Goal: Navigation & Orientation: Find specific page/section

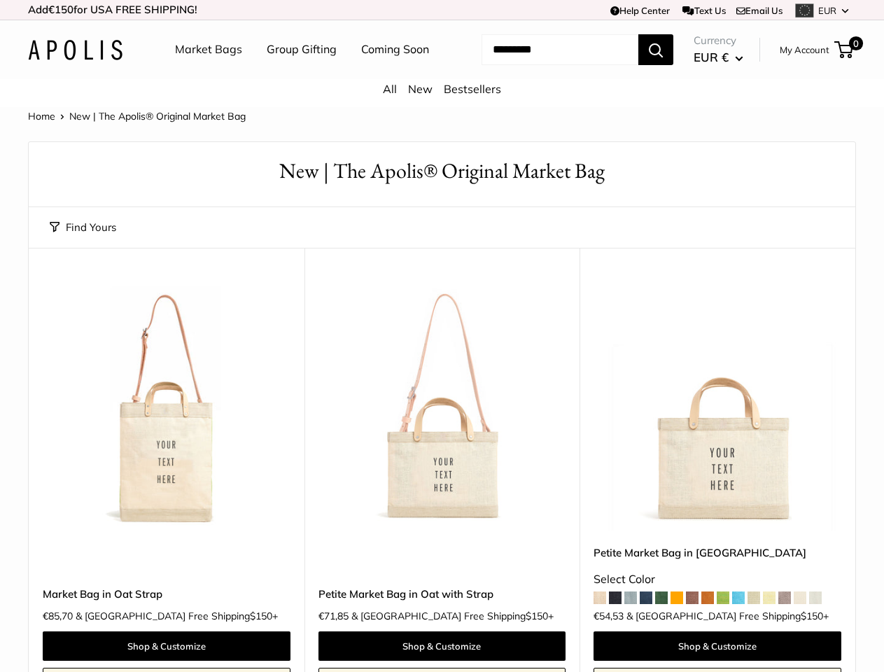
click at [442, 10] on td "Help Center Text Us Email Us *** *** *** *** *** *** *** *** *** *** *** EUR US…" at bounding box center [611, 10] width 490 height 20
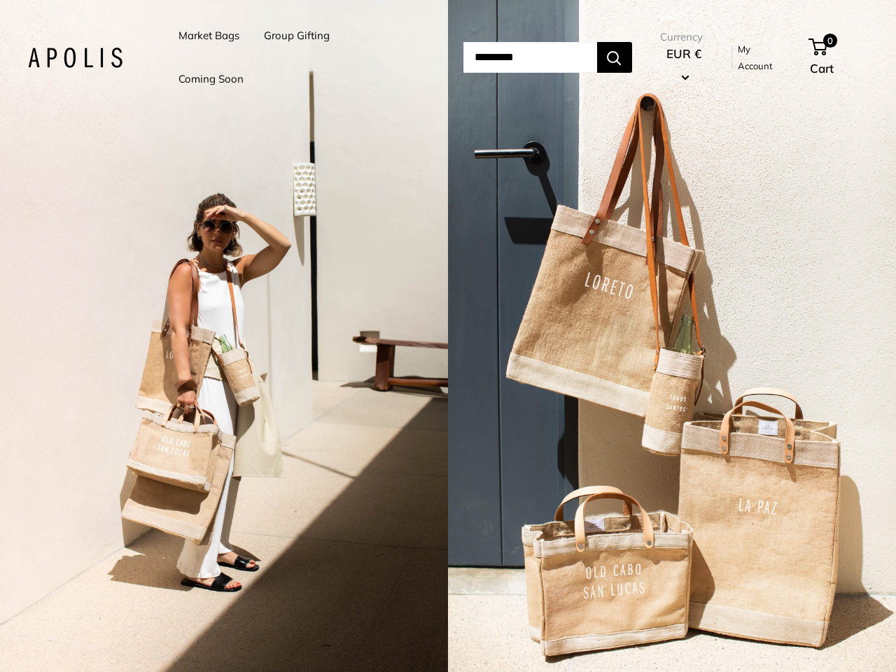
click at [464, 57] on input "Search..." at bounding box center [531, 57] width 134 height 31
click at [299, 57] on li "Group Gifting" at bounding box center [297, 35] width 66 height 43
click at [545, 57] on input "Search..." at bounding box center [531, 57] width 134 height 31
click at [224, 336] on div "2 / 5" at bounding box center [224, 336] width 448 height 672
click at [672, 336] on div "2 / 5" at bounding box center [672, 336] width 448 height 672
